Goal: Task Accomplishment & Management: Manage account settings

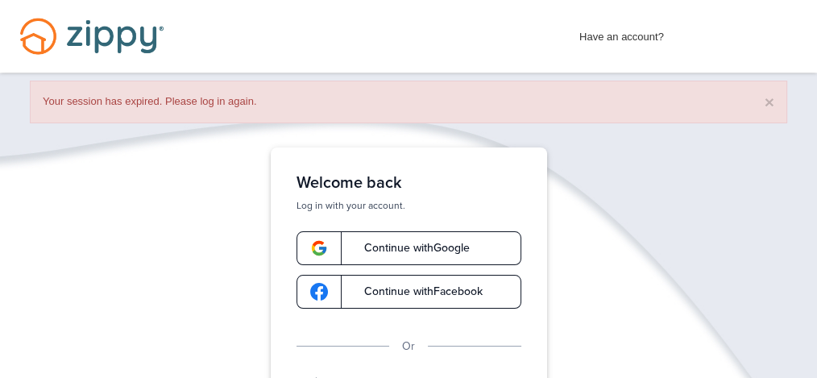
click at [423, 247] on span "Continue with Google" at bounding box center [409, 248] width 122 height 11
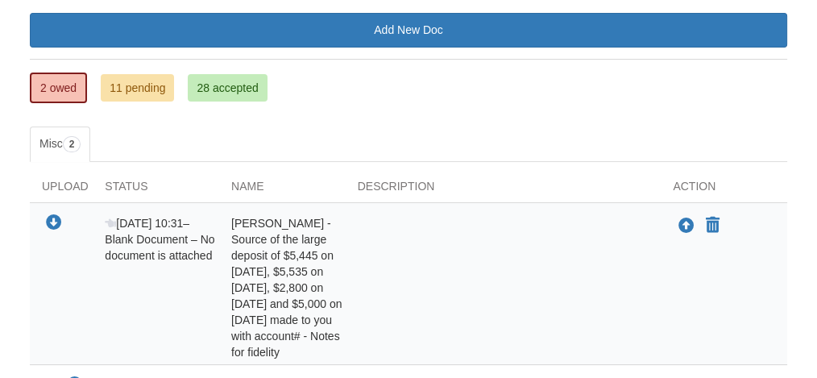
scroll to position [223, 0]
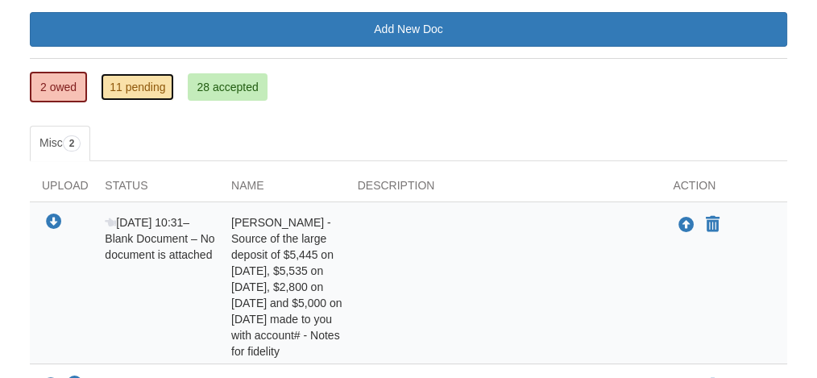
click at [134, 89] on link "11 pending" at bounding box center [137, 86] width 73 height 27
